Goal: Task Accomplishment & Management: Manage account settings

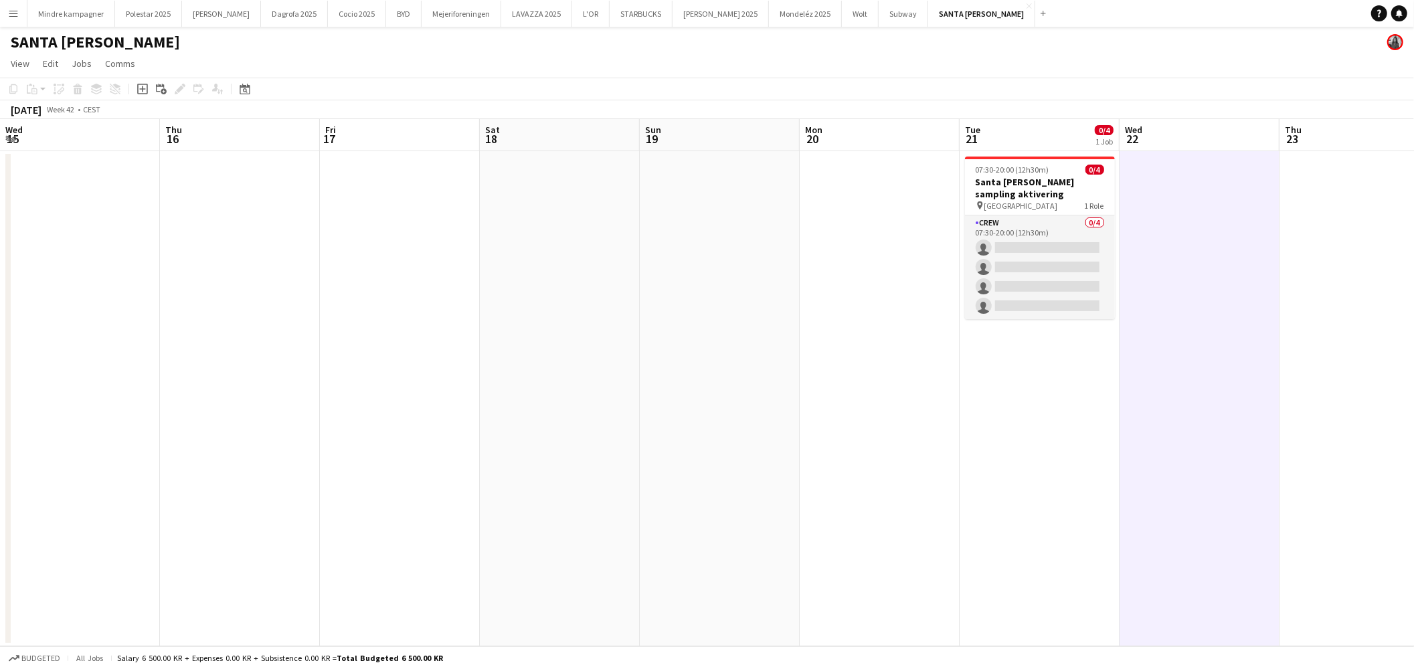
scroll to position [0, 464]
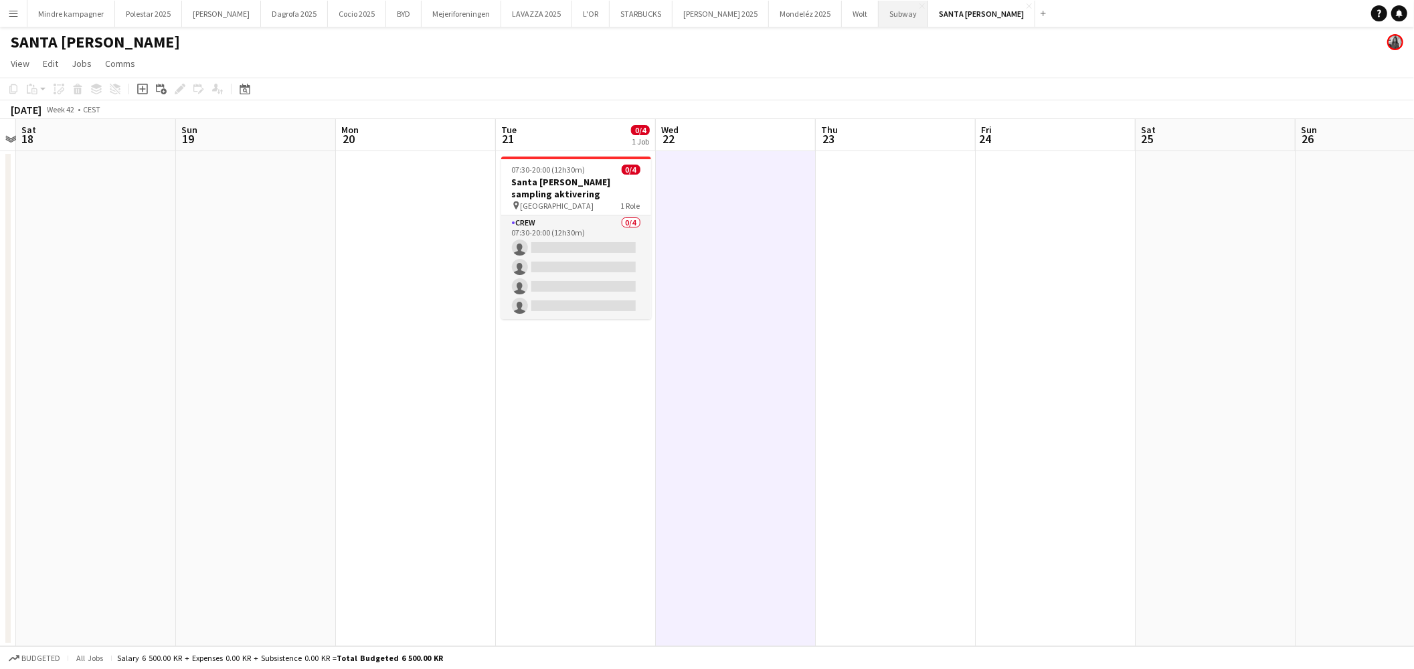
click at [879, 15] on button "Subway Close" at bounding box center [904, 14] width 50 height 26
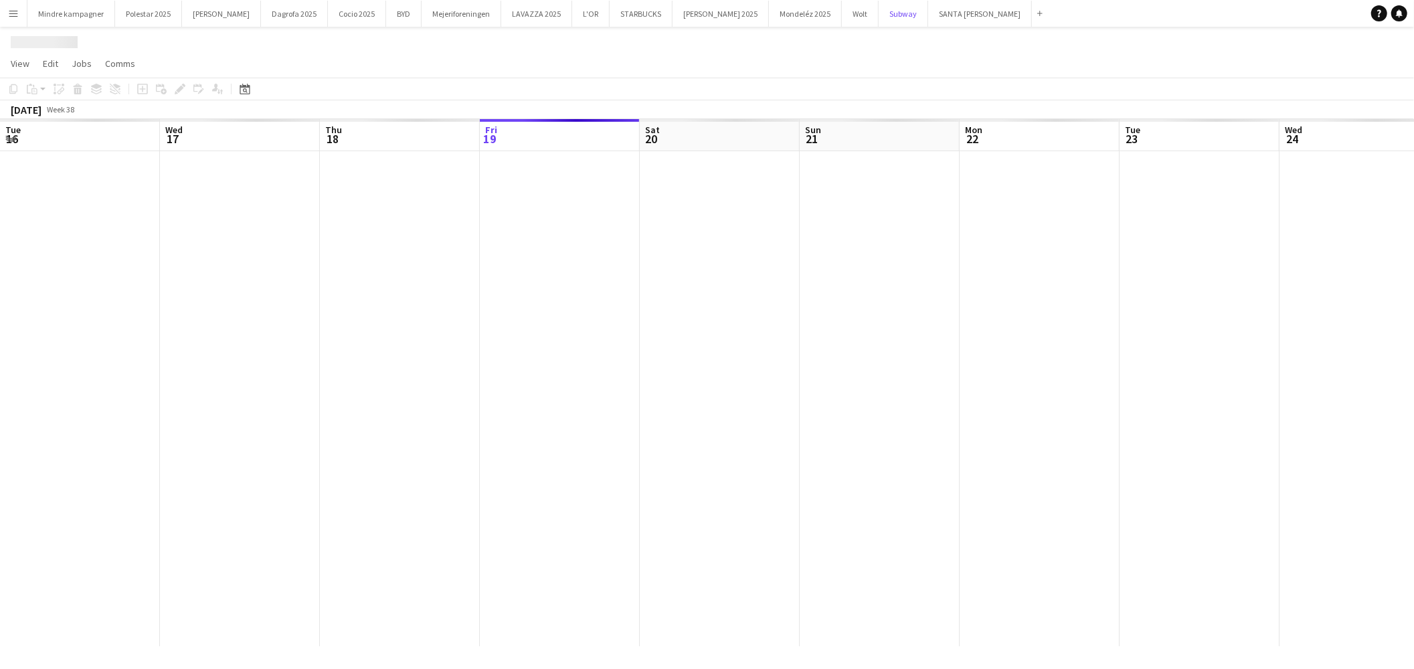
scroll to position [0, 319]
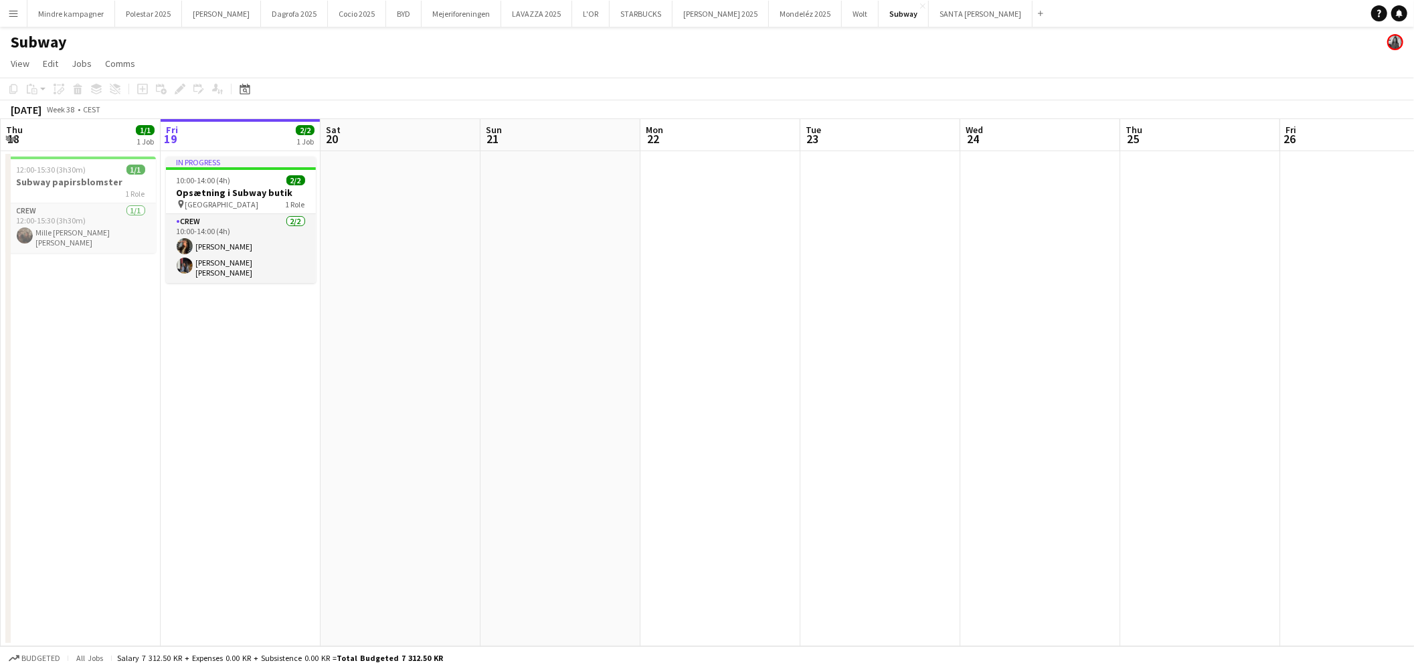
click at [238, 199] on div "pin Amager centret 1 Role" at bounding box center [241, 204] width 150 height 11
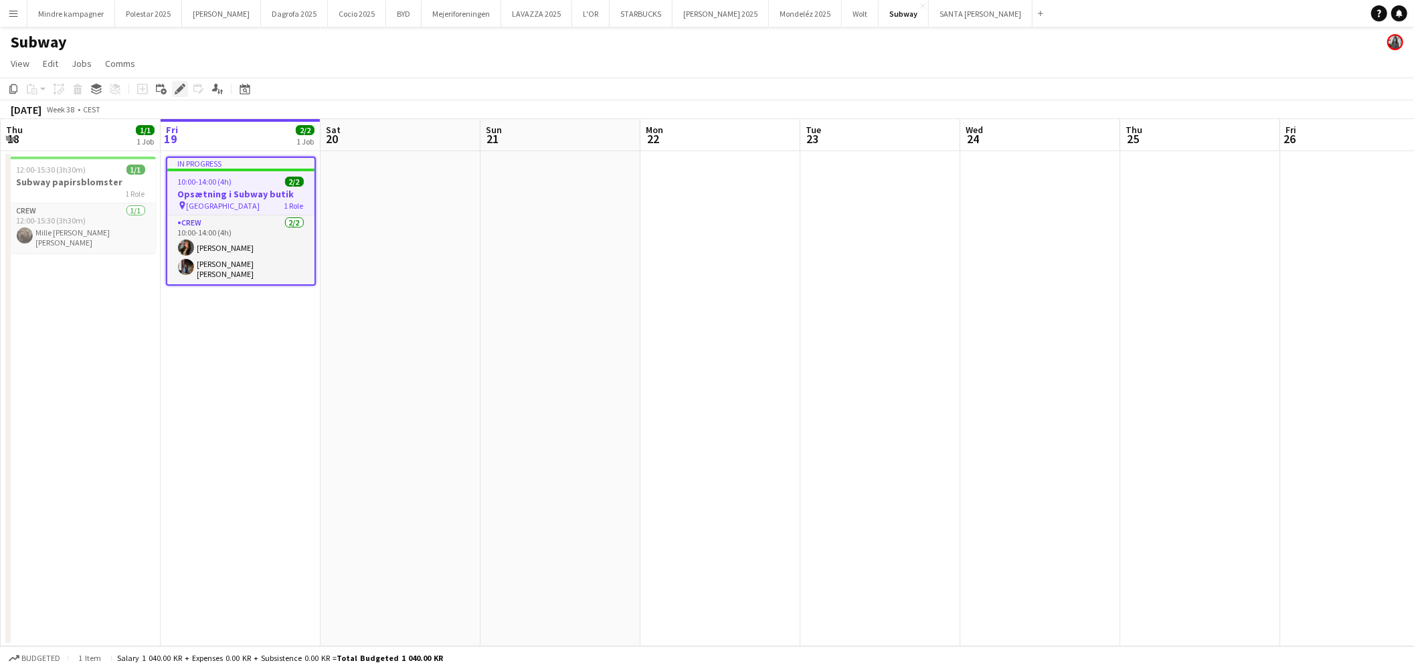
click at [175, 95] on div "Edit" at bounding box center [180, 89] width 16 height 16
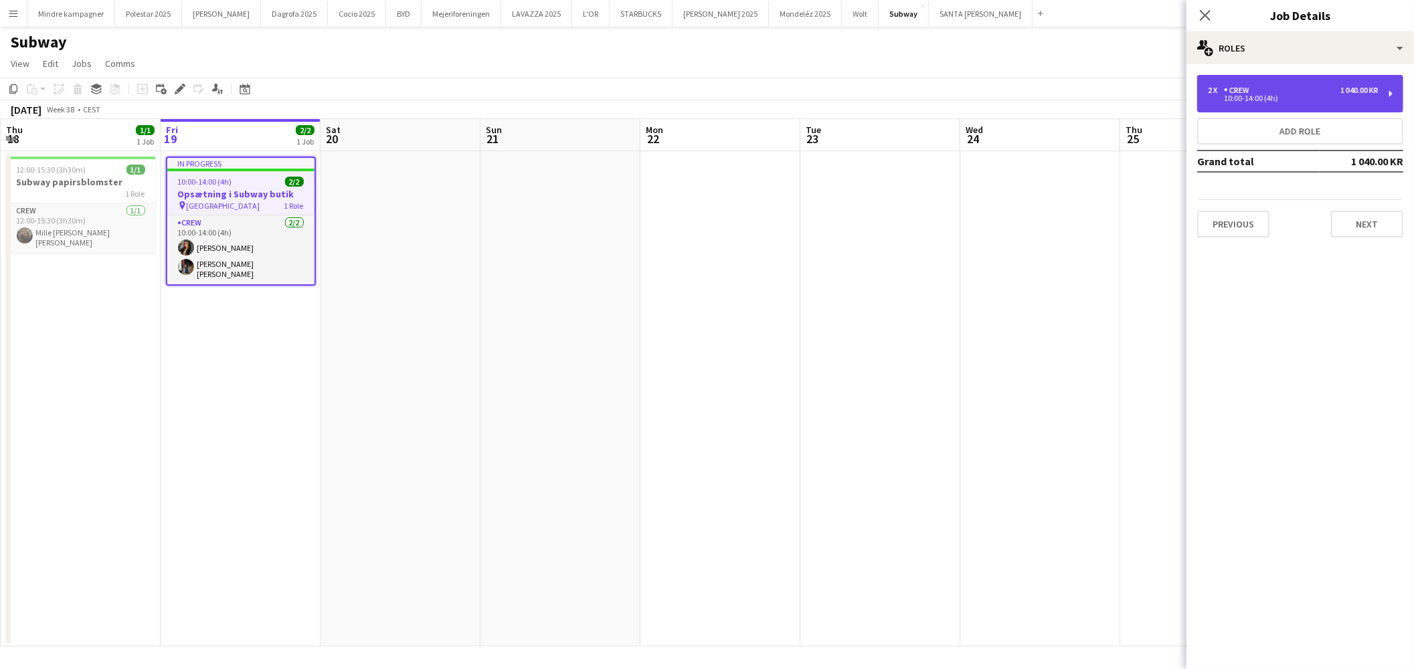
click at [1251, 105] on div "2 x Crew 1 040.00 KR 10:00-14:00 (4h)" at bounding box center [1300, 93] width 206 height 37
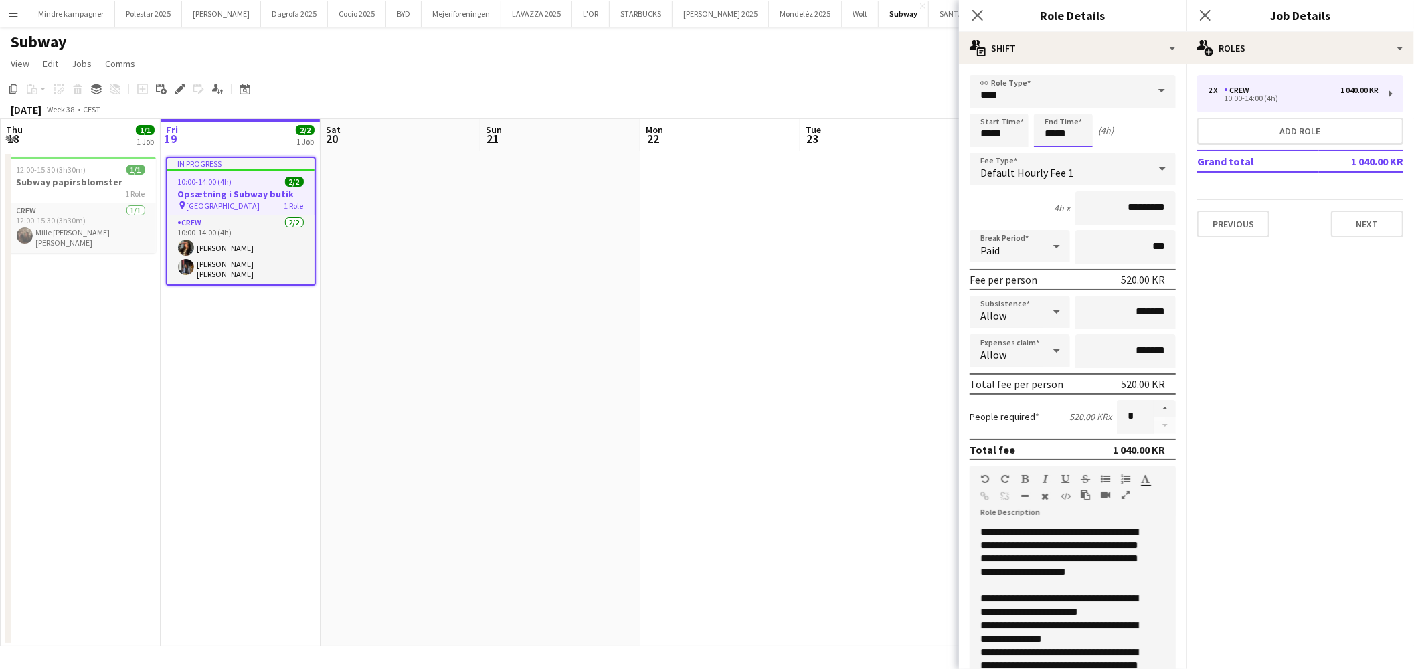
click at [1051, 132] on body "Menu Boards Boards Boards All jobs Status Workforce Workforce My Workforce Recr…" at bounding box center [707, 334] width 1414 height 669
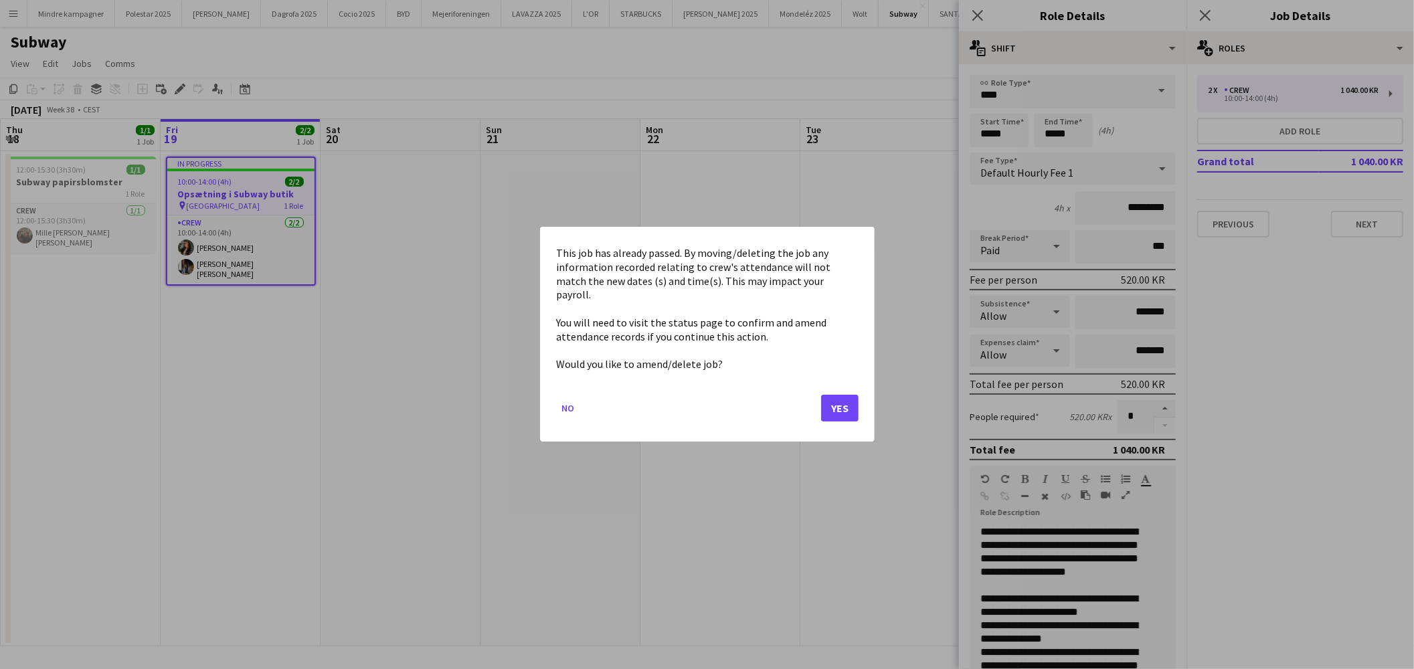
click at [845, 388] on mat-dialog-actions "No Yes" at bounding box center [707, 413] width 302 height 57
click at [830, 409] on button "Yes" at bounding box center [839, 408] width 37 height 27
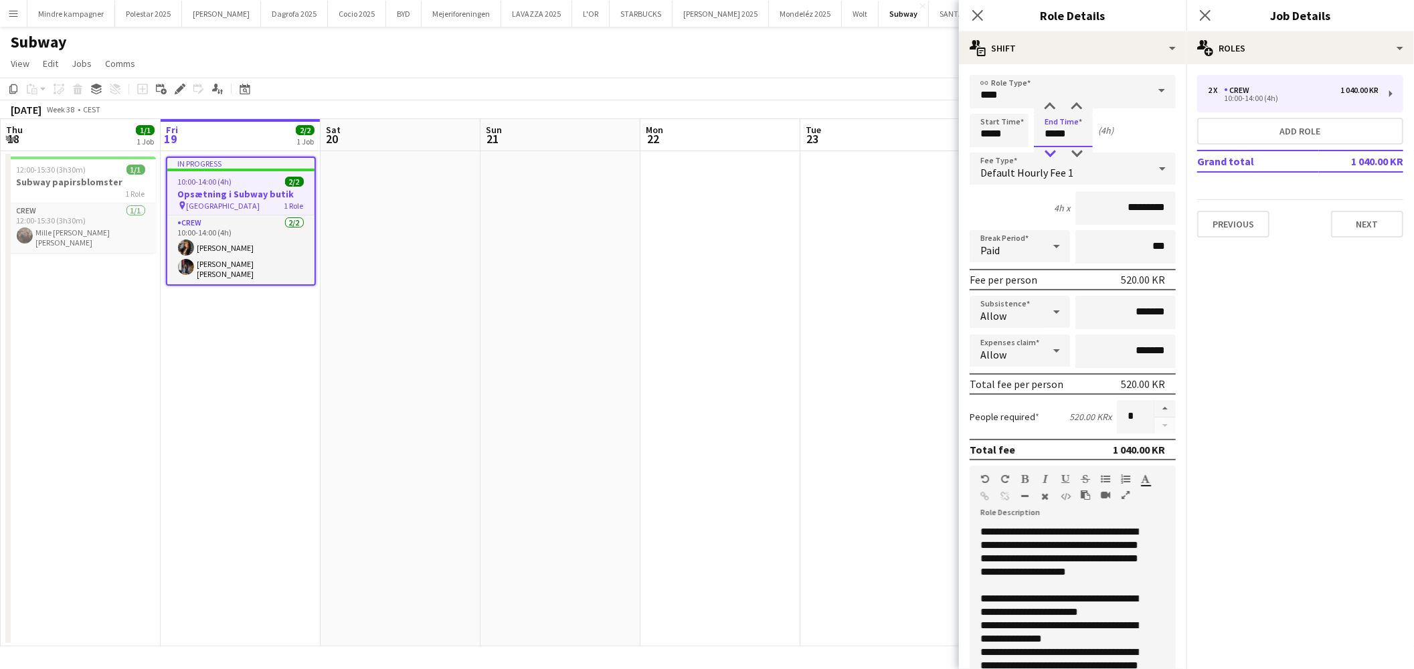
click at [1049, 149] on div at bounding box center [1050, 153] width 27 height 13
type input "*****"
click at [1049, 149] on div at bounding box center [1050, 153] width 27 height 13
click at [864, 256] on app-date-cell at bounding box center [880, 398] width 160 height 495
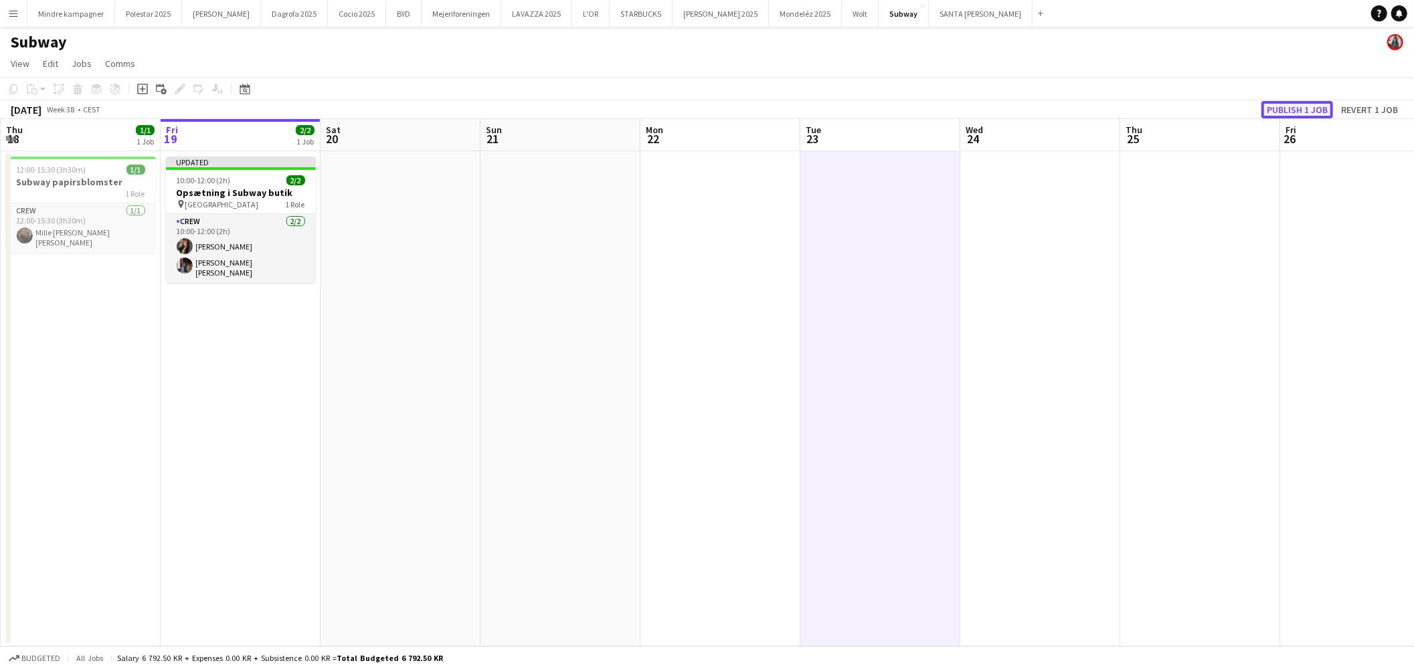
click at [1285, 105] on button "Publish 1 job" at bounding box center [1297, 109] width 72 height 17
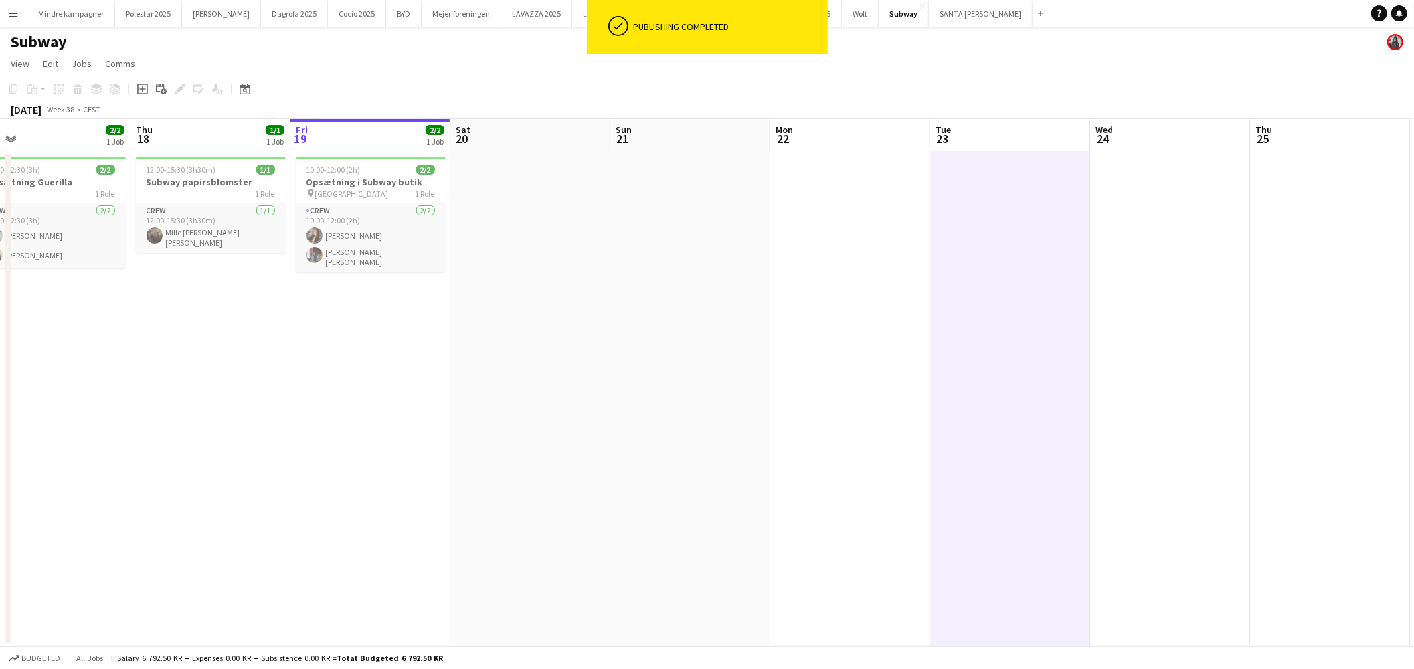
scroll to position [0, 340]
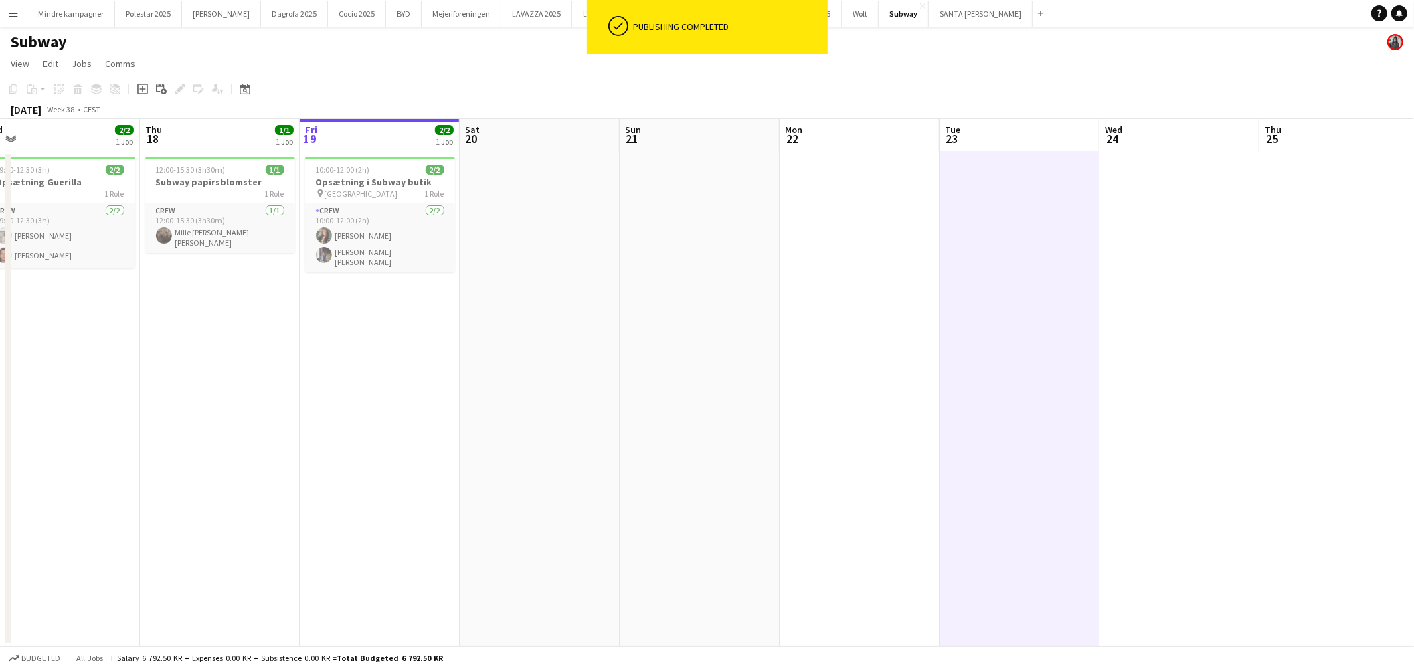
drag, startPoint x: 405, startPoint y: 373, endPoint x: 544, endPoint y: 379, distance: 139.3
click at [544, 379] on app-calendar-viewport "Mon 15 Tue 16 4/4 1 Job Wed 17 2/2 1 Job Thu 18 1/1 1 Job Fri 19 2/2 1 Job Sat …" at bounding box center [707, 382] width 1414 height 527
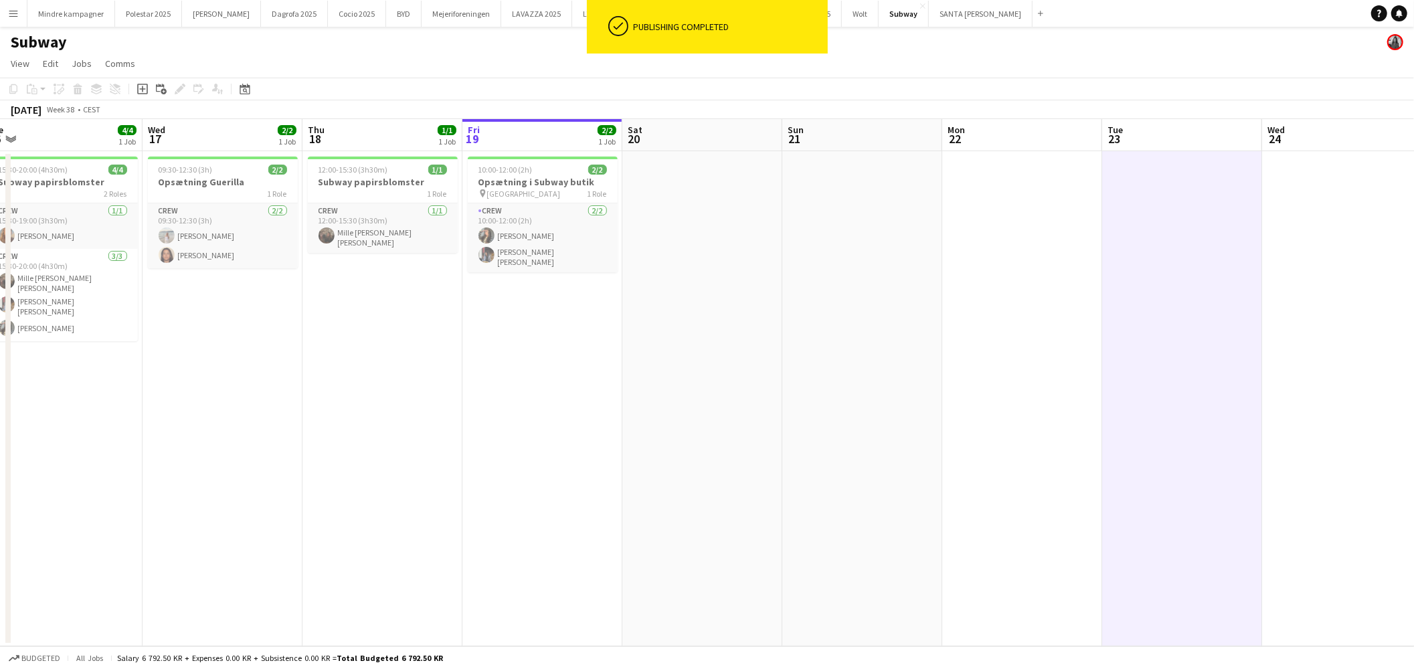
drag, startPoint x: 544, startPoint y: 379, endPoint x: 755, endPoint y: 396, distance: 211.5
click at [755, 396] on app-calendar-viewport "Sun 14 Mon 15 Tue 16 4/4 1 Job Wed 17 2/2 1 Job Thu 18 1/1 1 Job Fri 19 2/2 1 J…" at bounding box center [707, 382] width 1414 height 527
